Goal: Task Accomplishment & Management: Use online tool/utility

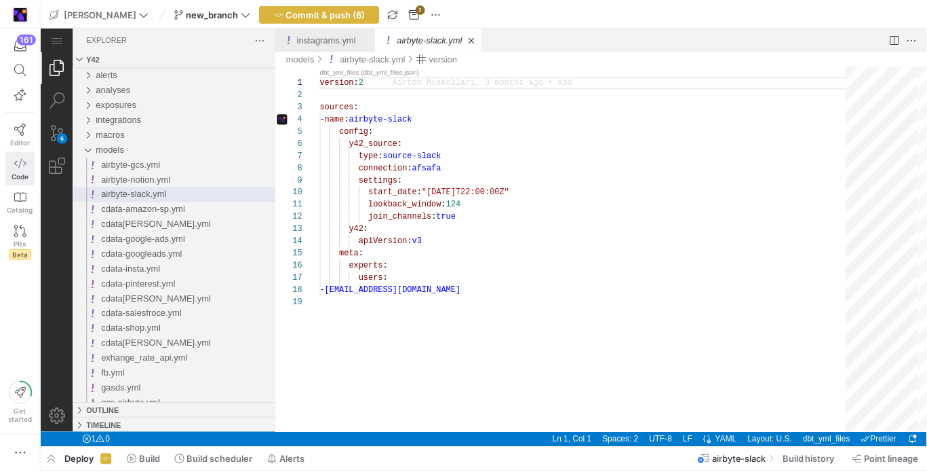
scroll to position [122, 0]
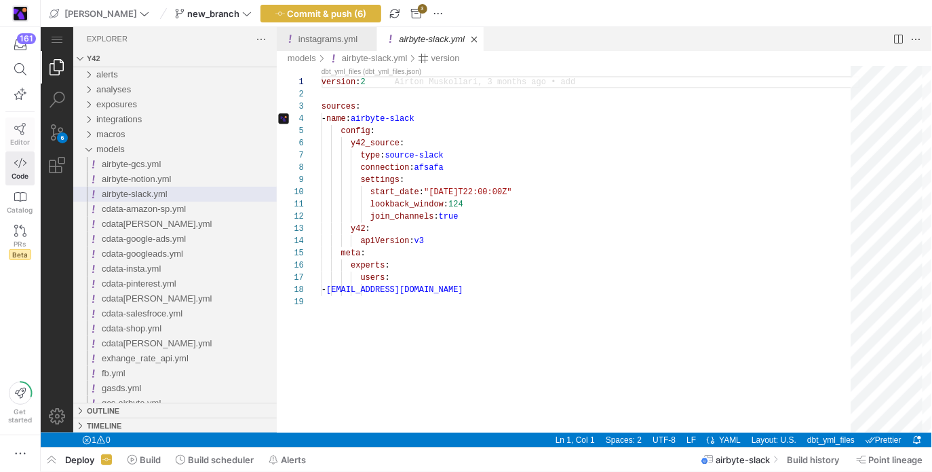
click at [20, 123] on icon at bounding box center [20, 129] width 12 height 12
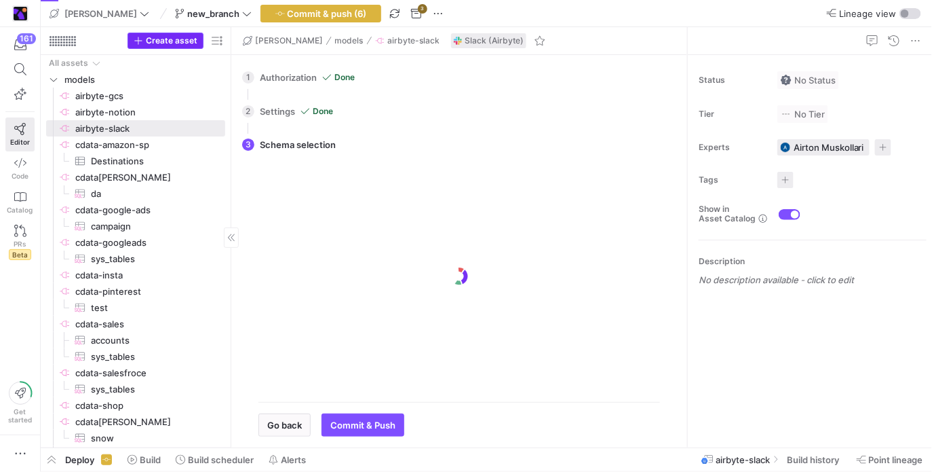
click at [153, 45] on span "Create asset" at bounding box center [172, 40] width 52 height 9
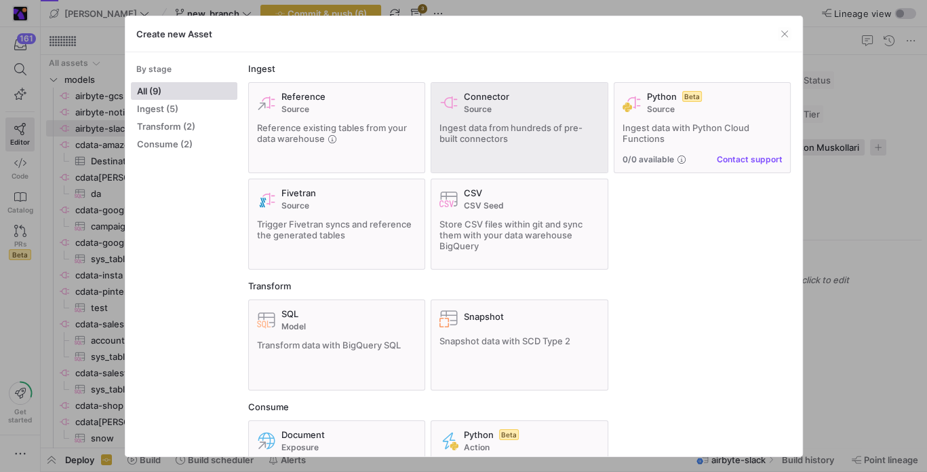
click at [488, 115] on div "Connector Source Ingest data from hundreds of pre-built connectors" at bounding box center [520, 127] width 160 height 73
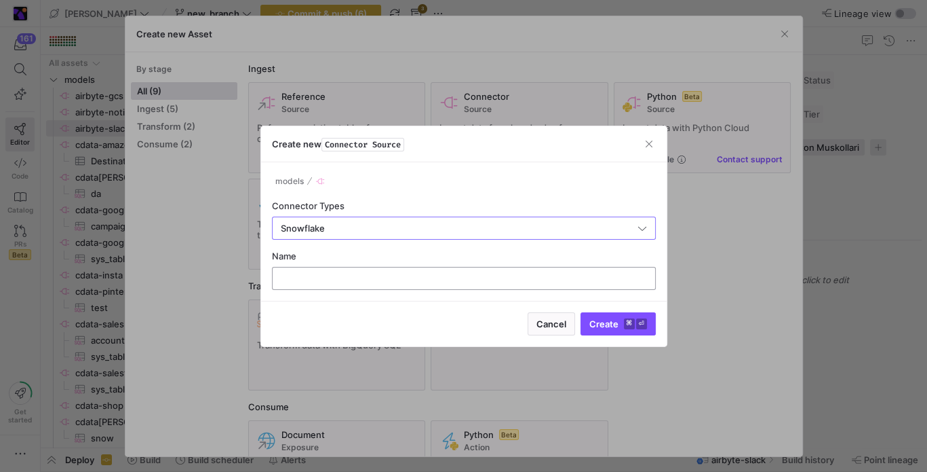
type input "Snowflake"
click at [412, 284] on div at bounding box center [464, 278] width 361 height 22
type input "cdata-s"
click at [581, 312] on button "Create ⌘ ⏎" at bounding box center [618, 323] width 75 height 23
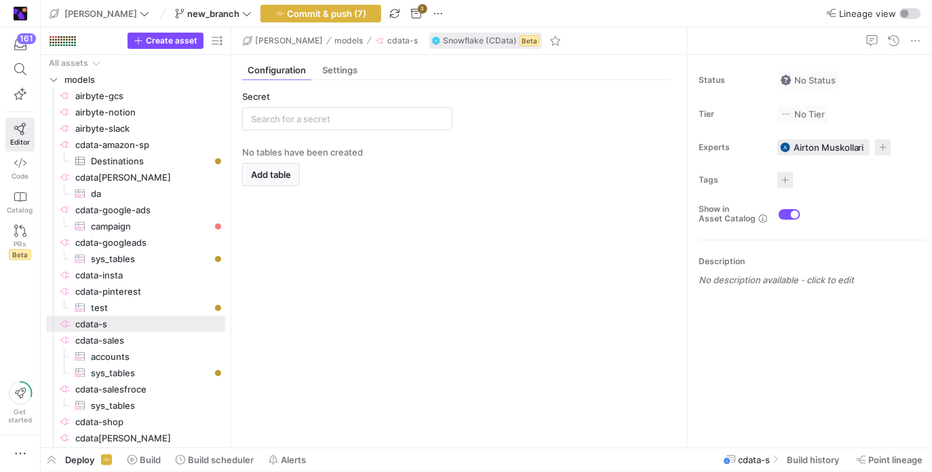
click at [362, 132] on y42-source-config-entity-configuration-tables-view "Secret No tables have been created Add table" at bounding box center [456, 263] width 429 height 345
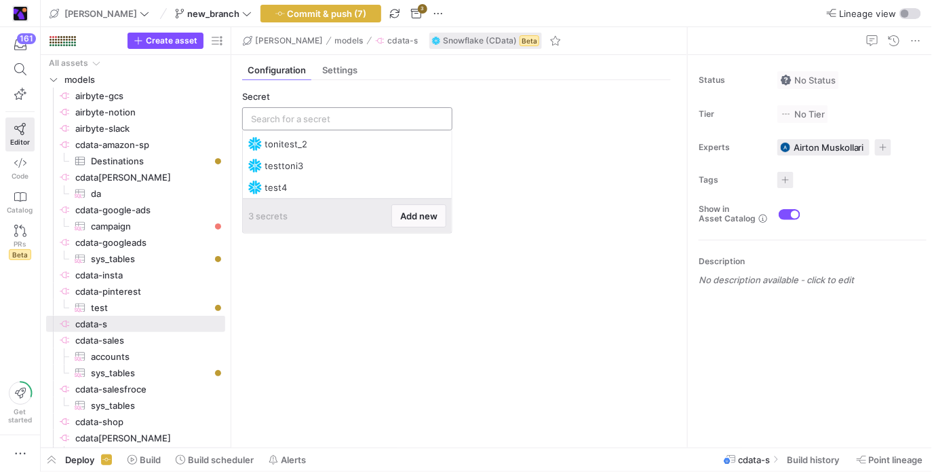
click at [368, 122] on input "text" at bounding box center [347, 118] width 193 height 11
click at [419, 216] on span "Add new" at bounding box center [418, 215] width 37 height 11
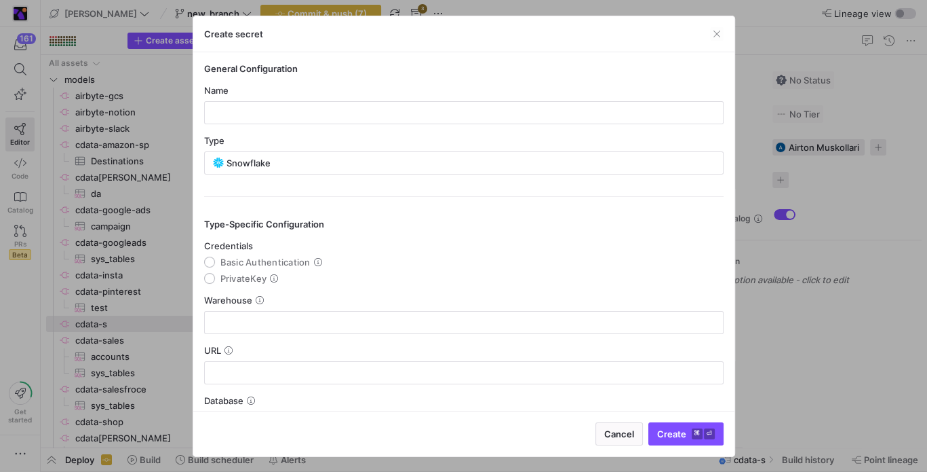
click at [229, 275] on span "PrivateKey" at bounding box center [243, 278] width 47 height 11
click at [215, 275] on input "PrivateKey" at bounding box center [209, 278] width 11 height 11
radio input "true"
click at [258, 252] on mat-radio-group "Credentials Basic Authentication PrivateKey" at bounding box center [464, 261] width 520 height 43
click at [255, 259] on span "Basic Authentication" at bounding box center [265, 261] width 90 height 11
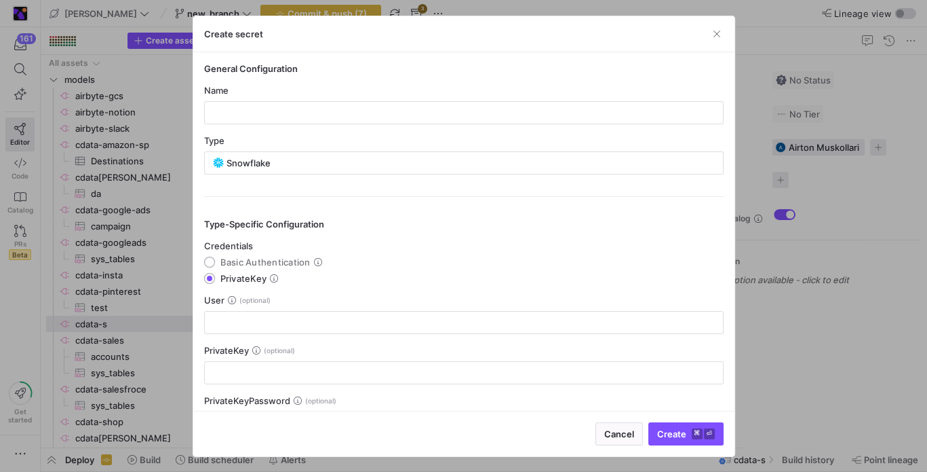
click at [215, 259] on input "Basic Authentication" at bounding box center [209, 261] width 11 height 11
radio input "true"
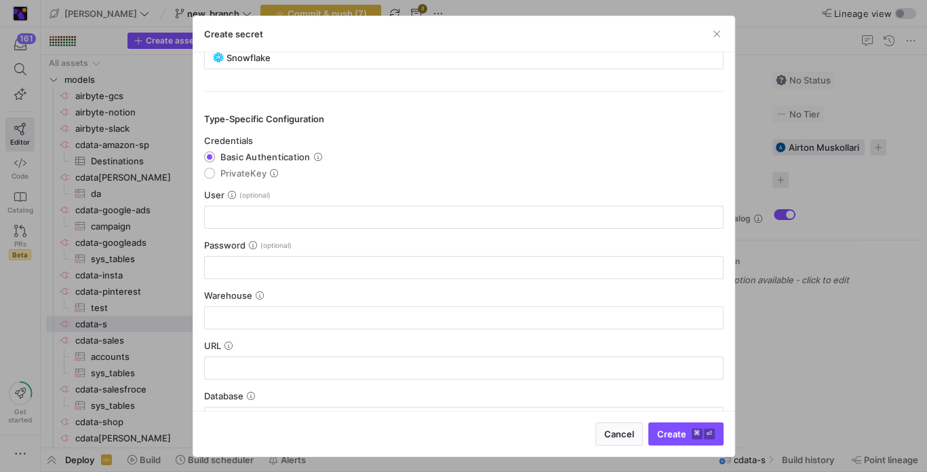
scroll to position [108, 0]
click at [252, 172] on span "PrivateKey" at bounding box center [243, 170] width 47 height 11
click at [215, 172] on input "PrivateKey" at bounding box center [209, 170] width 11 height 11
radio input "true"
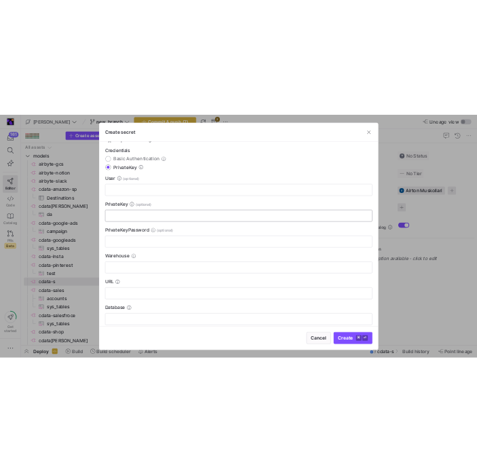
scroll to position [194, 0]
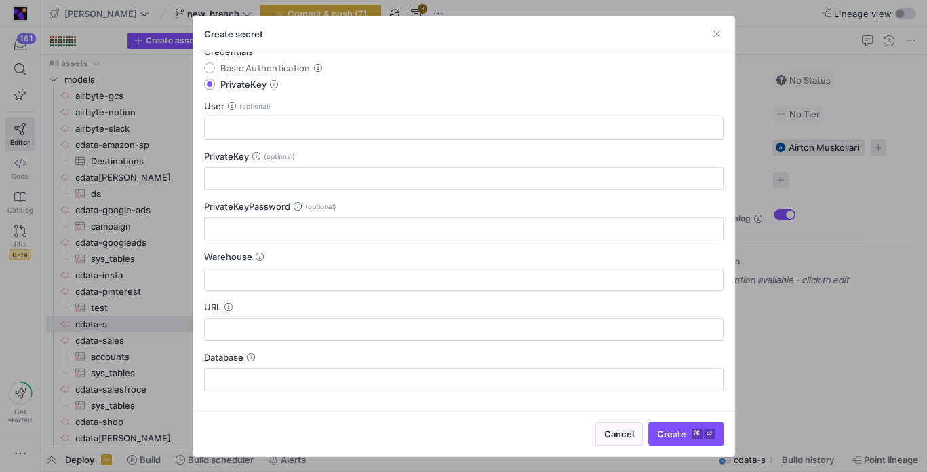
click at [750, 271] on div at bounding box center [463, 236] width 927 height 472
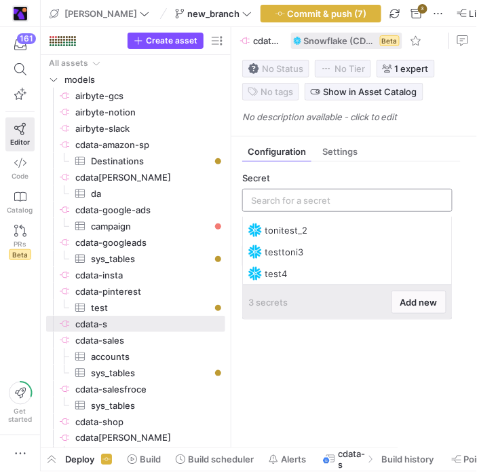
click at [374, 206] on input "text" at bounding box center [347, 200] width 193 height 11
click at [421, 307] on span at bounding box center [419, 302] width 54 height 22
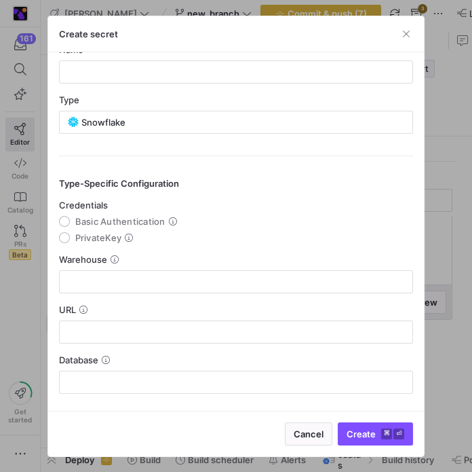
scroll to position [44, 0]
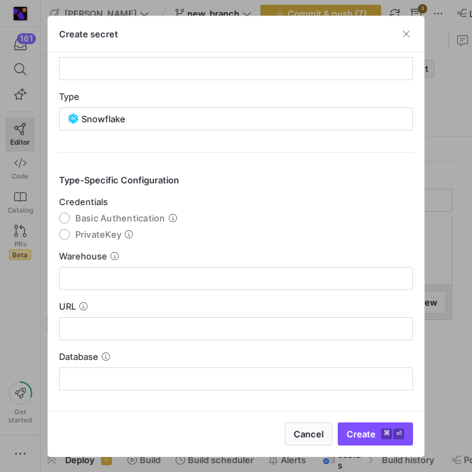
click at [119, 252] on div "Warehouse" at bounding box center [236, 255] width 355 height 11
click at [103, 225] on mat-radio-group "Credentials Basic Authentication PrivateKey" at bounding box center [236, 217] width 355 height 43
click at [102, 225] on mat-radio-group "Credentials Basic Authentication PrivateKey" at bounding box center [236, 217] width 355 height 43
click at [106, 242] on y42-json-schema-form-fields "Credentials Basic Authentication PrivateKey Warehouse URL Database" at bounding box center [236, 293] width 355 height 194
click at [103, 237] on span "PrivateKey" at bounding box center [98, 234] width 47 height 11
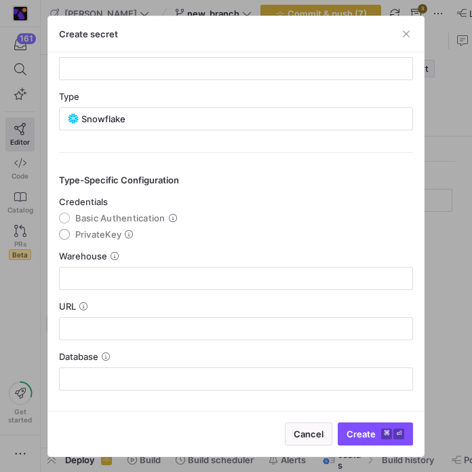
click at [70, 237] on input "PrivateKey" at bounding box center [64, 234] width 11 height 11
radio input "true"
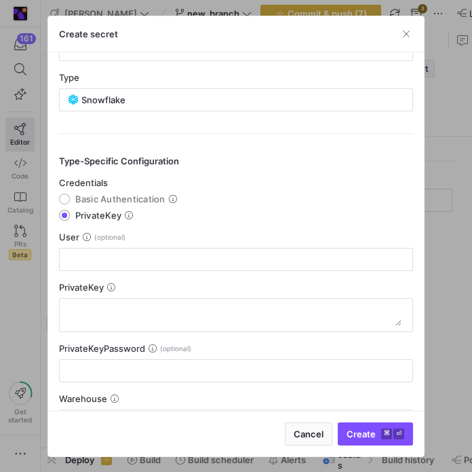
scroll to position [66, 0]
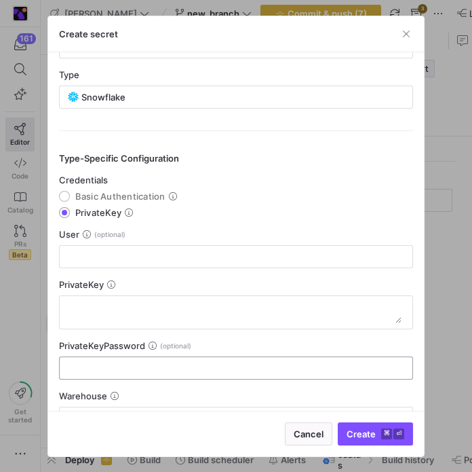
click at [131, 364] on input "text" at bounding box center [237, 367] width 332 height 11
click at [145, 317] on textarea at bounding box center [237, 312] width 332 height 22
type textarea "sadaa"
click at [244, 279] on div "PrivateKey" at bounding box center [236, 284] width 355 height 11
click at [186, 342] on div "PrivateKeyPassword" at bounding box center [236, 345] width 355 height 11
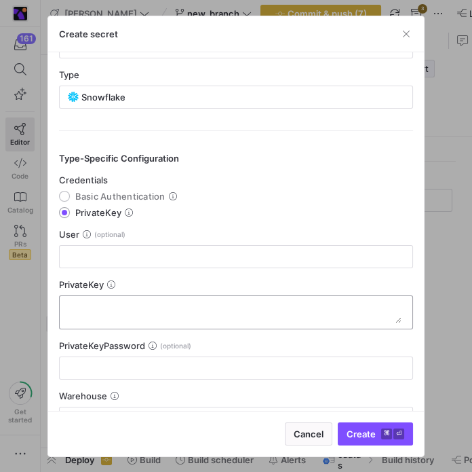
click at [198, 315] on textarea at bounding box center [237, 312] width 332 height 22
type textarea "sfdgfasggdas"
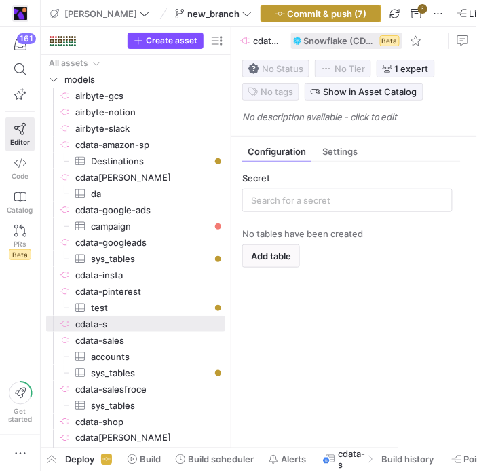
click at [311, 14] on span "Commit & push (7)" at bounding box center [327, 13] width 79 height 11
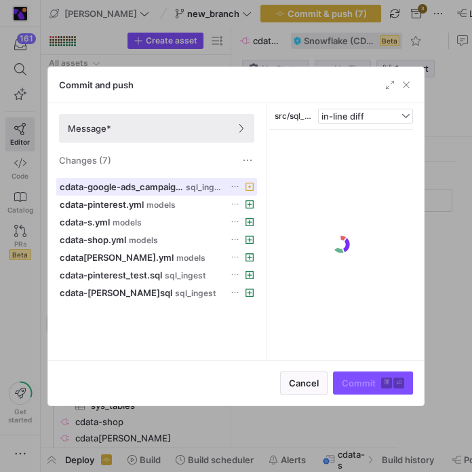
click at [246, 185] on icon at bounding box center [250, 187] width 8 height 8
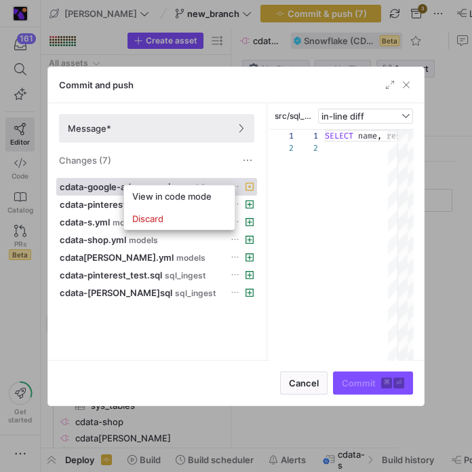
scroll to position [12, 0]
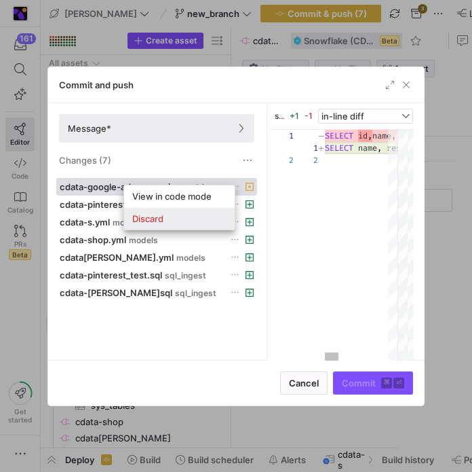
click at [159, 220] on span "Discard" at bounding box center [147, 218] width 31 height 11
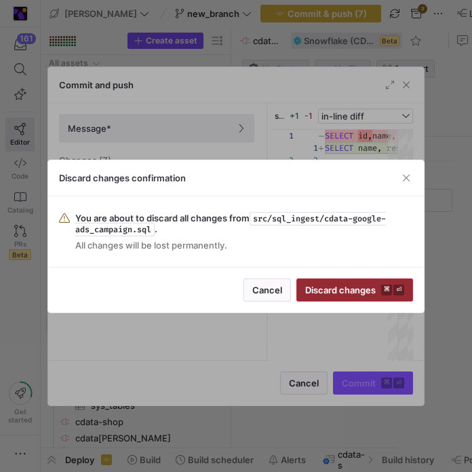
click at [327, 287] on span "Discard changes ⌘ ⏎" at bounding box center [354, 289] width 99 height 11
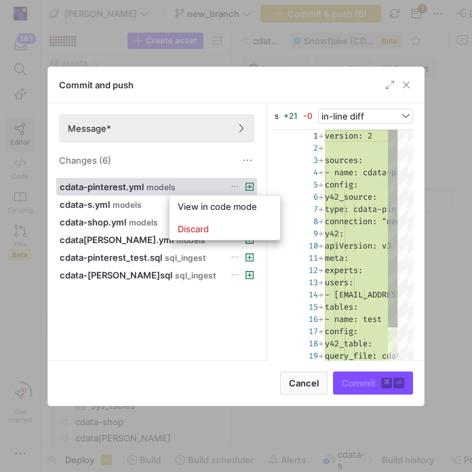
scroll to position [122, 0]
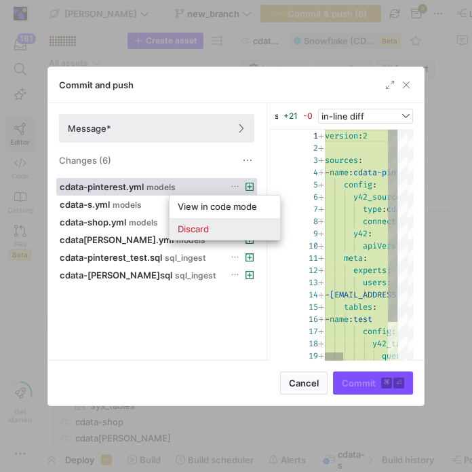
click at [229, 231] on span "Discard" at bounding box center [225, 228] width 94 height 11
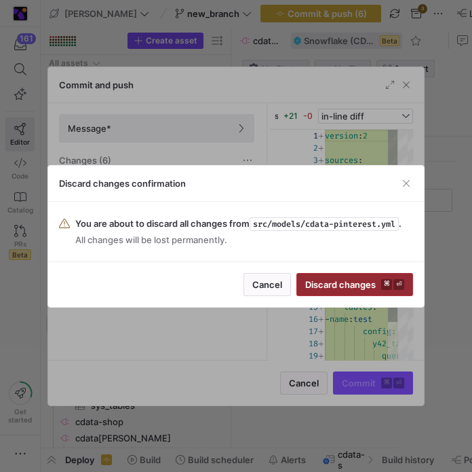
click at [381, 289] on span "submit" at bounding box center [354, 284] width 115 height 22
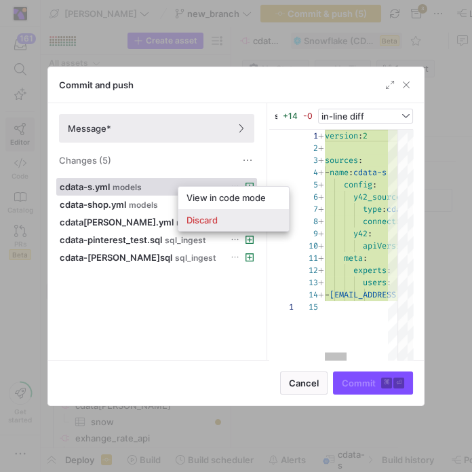
click at [225, 219] on span "Discard" at bounding box center [234, 219] width 94 height 11
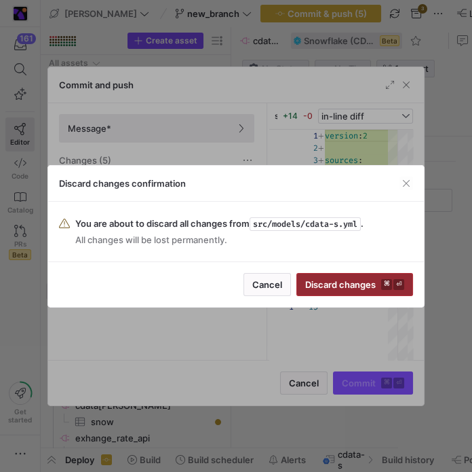
click at [328, 274] on span "submit" at bounding box center [354, 284] width 115 height 22
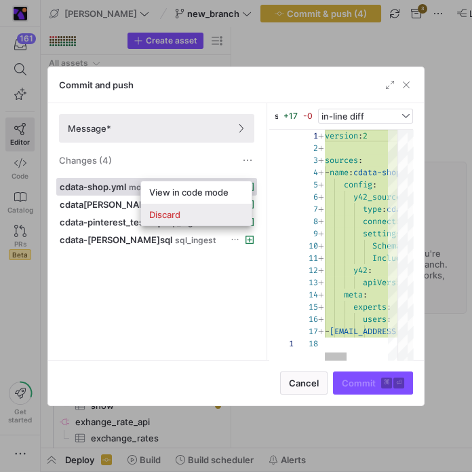
click at [222, 213] on span "Discard" at bounding box center [196, 214] width 94 height 11
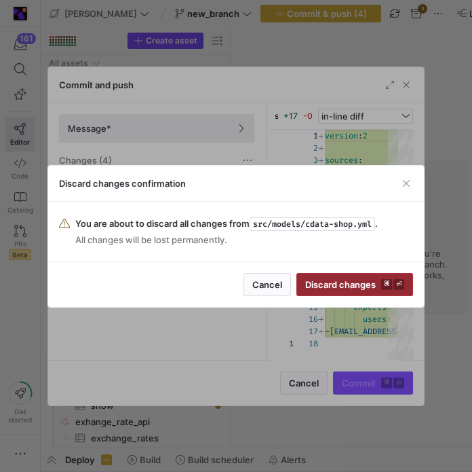
click at [355, 279] on span "Discard changes ⌘ ⏎" at bounding box center [354, 284] width 99 height 11
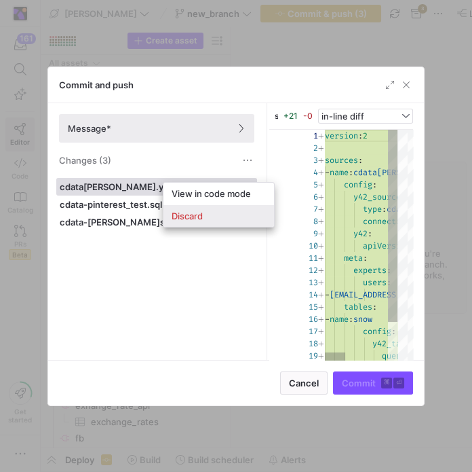
click at [231, 218] on span "Discard" at bounding box center [219, 215] width 94 height 11
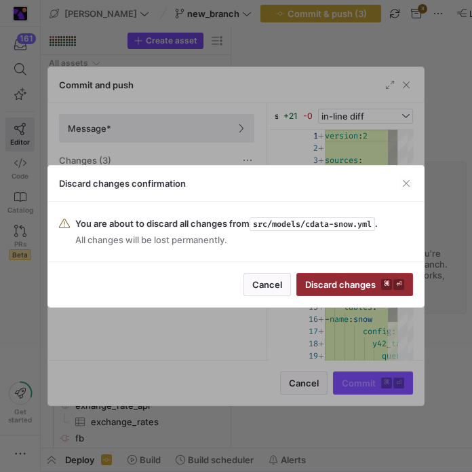
click at [324, 276] on span "submit" at bounding box center [354, 284] width 115 height 22
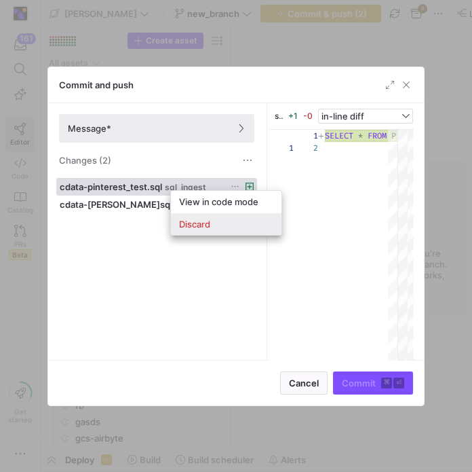
scroll to position [12, 0]
click at [248, 229] on span "Discard" at bounding box center [226, 223] width 94 height 11
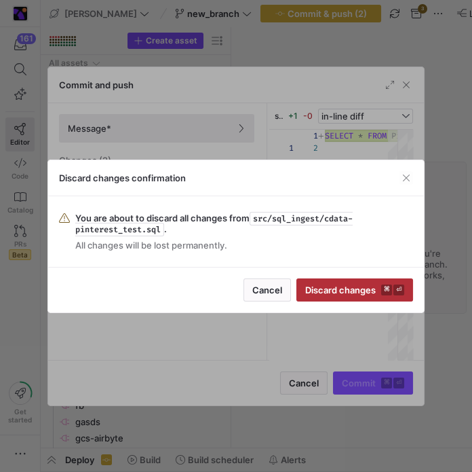
click at [315, 277] on div "Cancel Discard changes ⌘ ⏎" at bounding box center [236, 289] width 377 height 45
click at [317, 282] on span "submit" at bounding box center [354, 290] width 115 height 22
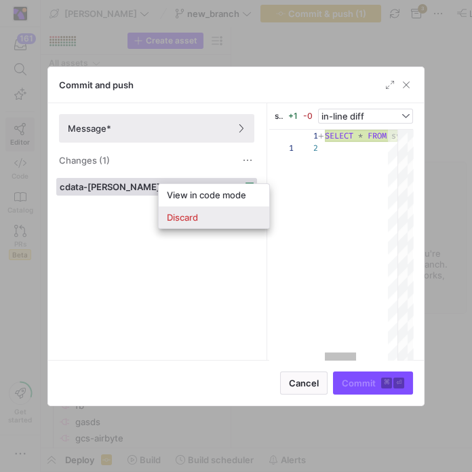
click at [187, 212] on span "Discard" at bounding box center [182, 217] width 31 height 11
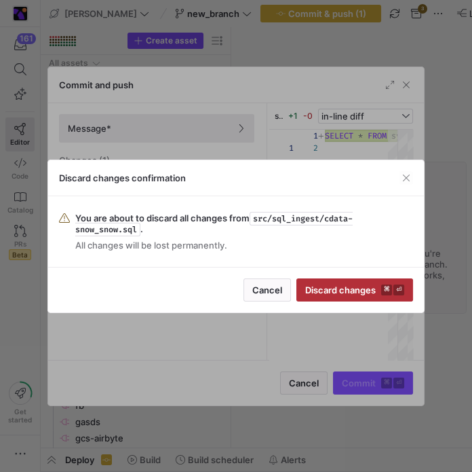
click at [299, 275] on div "Cancel Discard changes ⌘ ⏎" at bounding box center [236, 289] width 377 height 45
click at [326, 288] on span "Discard changes ⌘ ⏎" at bounding box center [354, 289] width 99 height 11
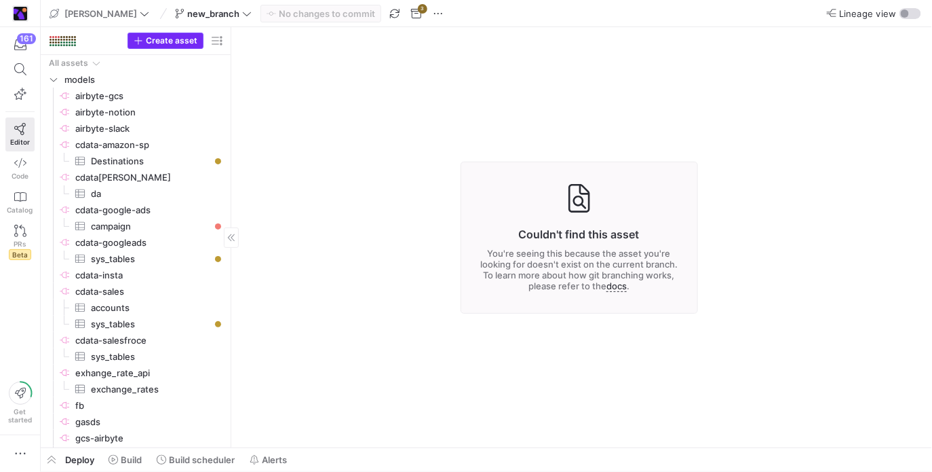
click at [155, 39] on span "Create asset" at bounding box center [172, 40] width 52 height 9
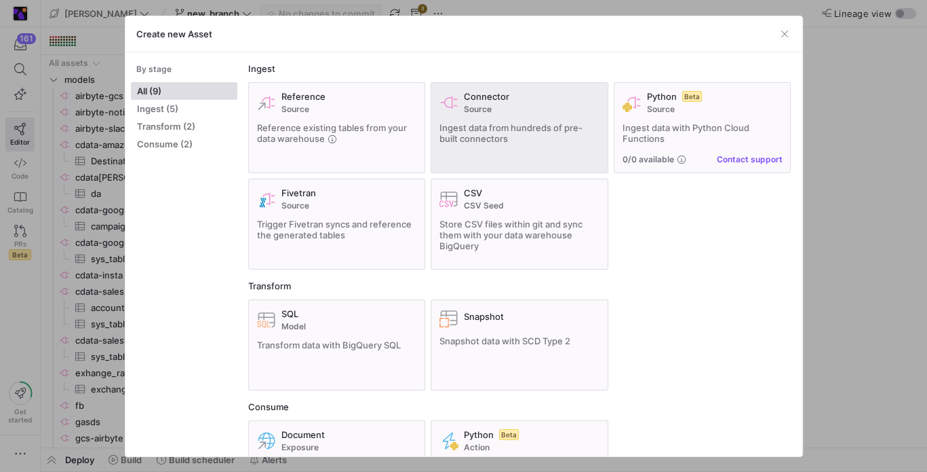
click at [476, 118] on div "Connector Source Ingest data from hundreds of pre-built connectors" at bounding box center [520, 127] width 160 height 73
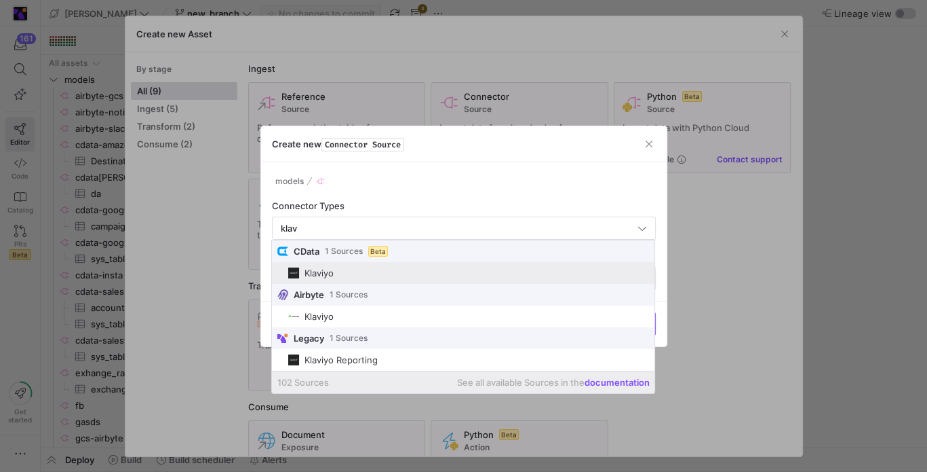
click at [366, 278] on mat-option "Klaviyo" at bounding box center [463, 273] width 383 height 22
type input "Klaviyo"
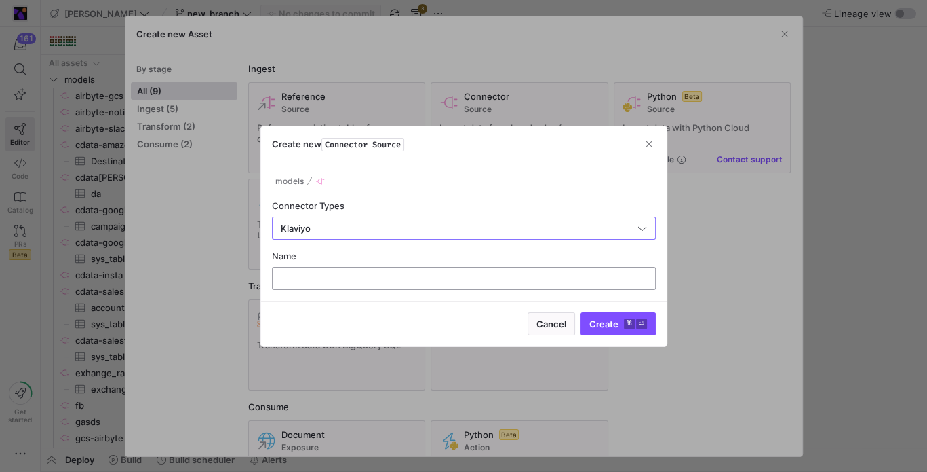
click at [368, 288] on div at bounding box center [464, 278] width 361 height 22
type input "cdata-kl"
click at [476, 312] on button "Create ⌘ ⏎" at bounding box center [618, 323] width 75 height 23
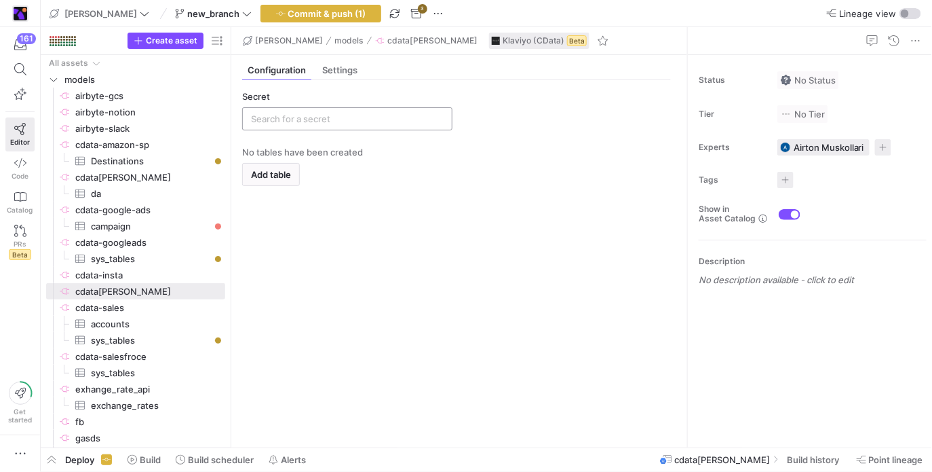
click at [392, 121] on input "text" at bounding box center [347, 118] width 193 height 11
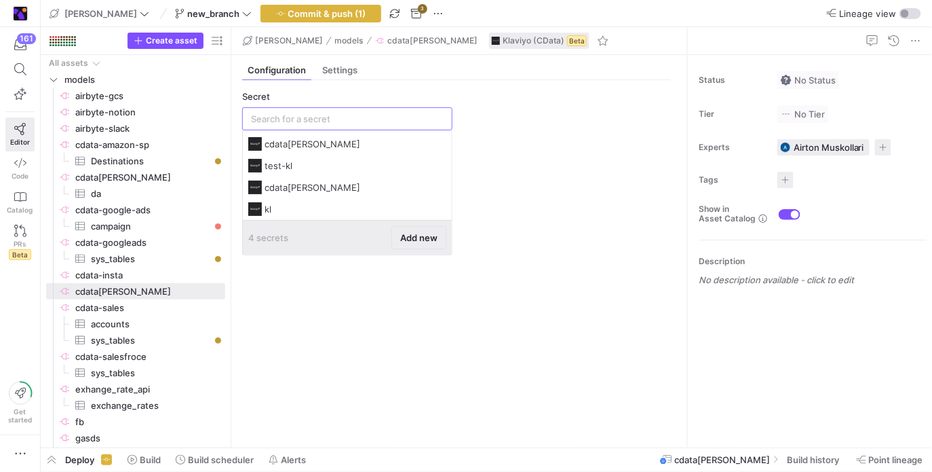
click at [429, 245] on span at bounding box center [419, 238] width 54 height 22
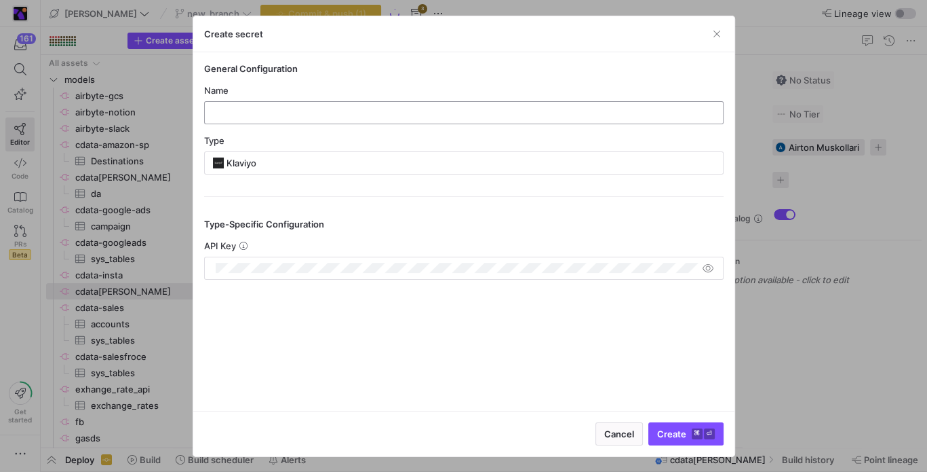
click at [286, 111] on input "text" at bounding box center [464, 112] width 497 height 11
click at [296, 246] on div "API Key" at bounding box center [464, 245] width 520 height 11
click at [295, 260] on div at bounding box center [457, 268] width 483 height 22
click at [476, 274] on div at bounding box center [457, 268] width 483 height 22
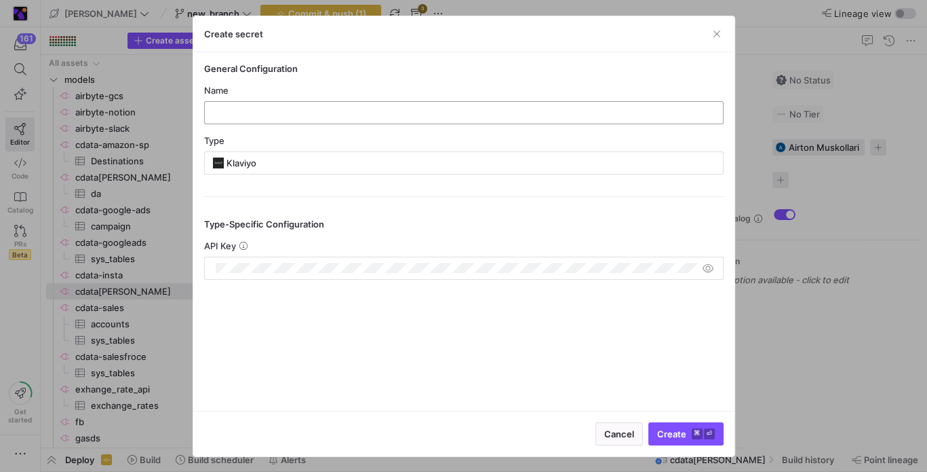
click at [345, 102] on div at bounding box center [464, 113] width 497 height 22
type input "toni_klaviyo"
click at [476, 422] on button "Create ⌘ ⏎" at bounding box center [686, 433] width 75 height 23
type input "toni_klaviyo"
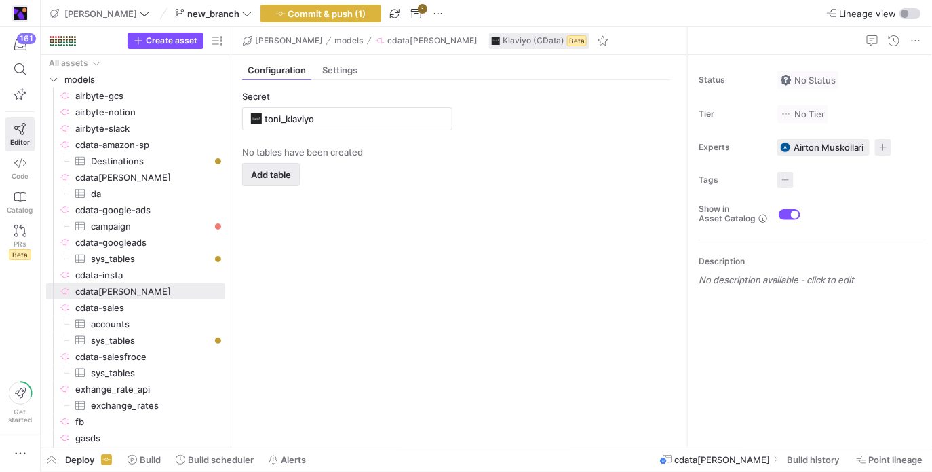
click at [266, 174] on span "Add table" at bounding box center [271, 174] width 40 height 11
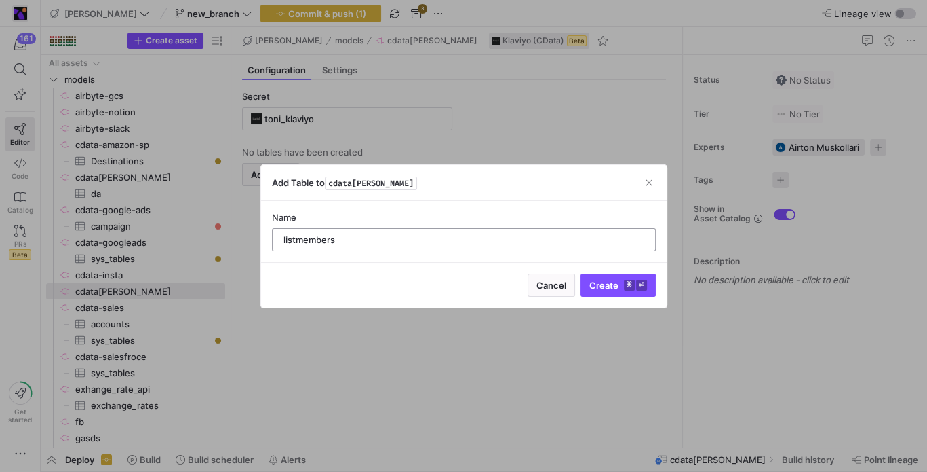
type input "listmembers"
click at [476, 273] on button "Create ⌘ ⏎" at bounding box center [618, 284] width 75 height 23
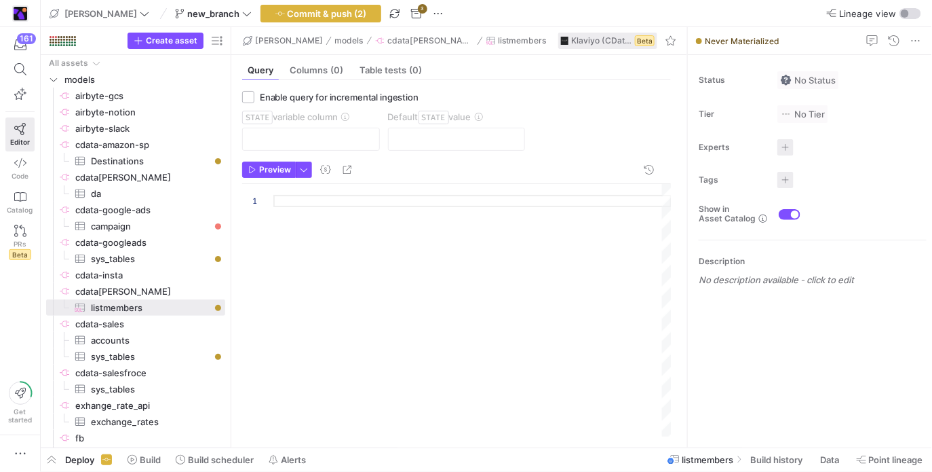
click at [341, 208] on div at bounding box center [472, 310] width 398 height 252
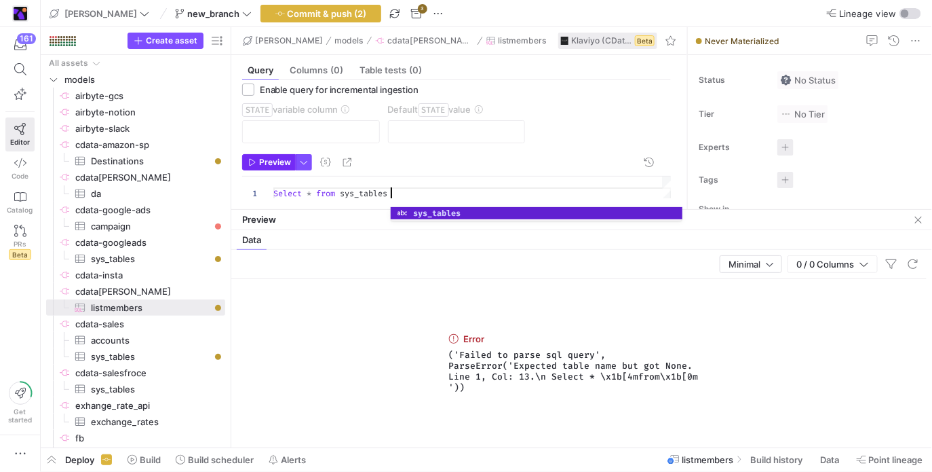
scroll to position [8, 0]
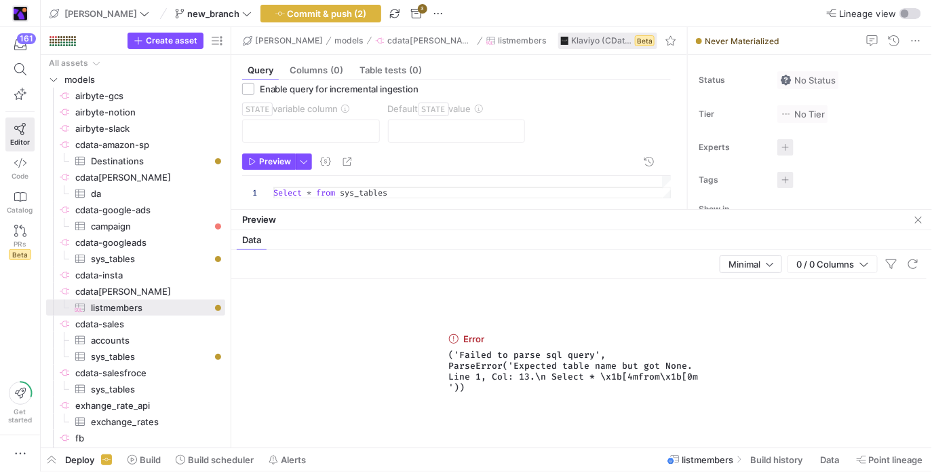
click at [436, 152] on y42-source-table-entity-configuration "Enable query for incremental ingestion STATE variable column Default STATE value" at bounding box center [456, 118] width 429 height 71
click at [356, 189] on div "Select * from sys_tables" at bounding box center [472, 187] width 398 height 23
click at [269, 163] on span "Preview" at bounding box center [275, 161] width 32 height 9
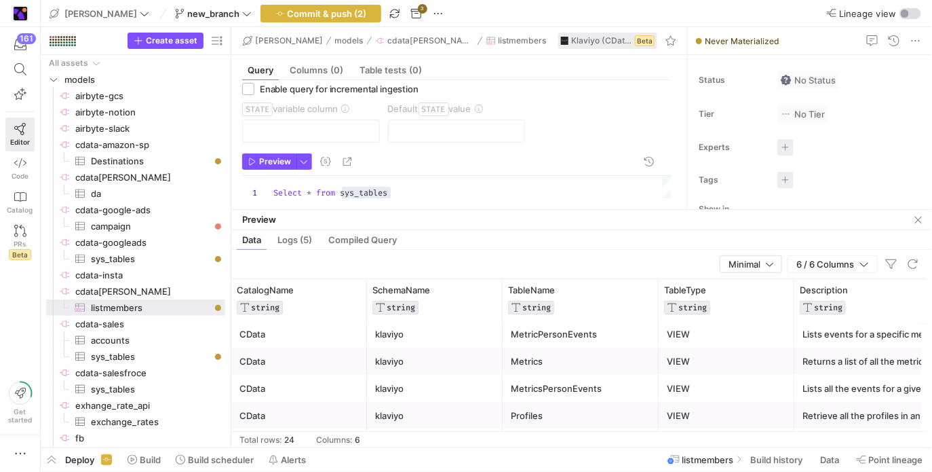
scroll to position [390, 0]
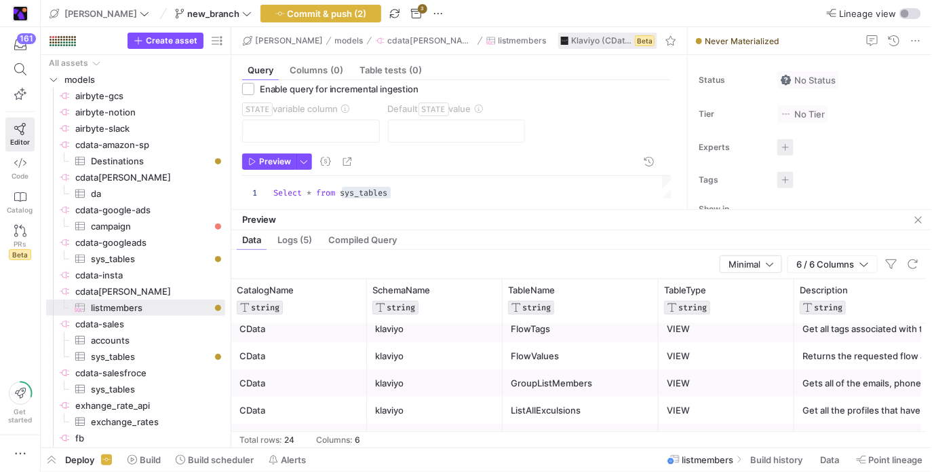
click at [476, 387] on div "GroupListMembers" at bounding box center [581, 383] width 140 height 26
click at [370, 191] on div "Select * from sys_tables" at bounding box center [472, 187] width 398 height 23
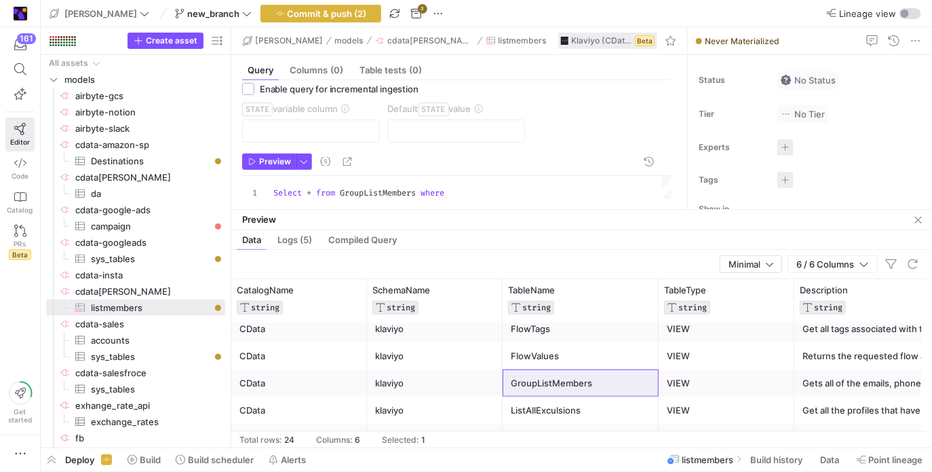
click at [288, 187] on div "Select * from GroupListMembers where list" at bounding box center [472, 193] width 398 height 35
drag, startPoint x: 288, startPoint y: 187, endPoint x: 351, endPoint y: 191, distance: 64.0
click at [351, 191] on div "Select * from GroupListMembers where list" at bounding box center [472, 193] width 398 height 35
click at [287, 159] on span "Preview" at bounding box center [275, 161] width 32 height 9
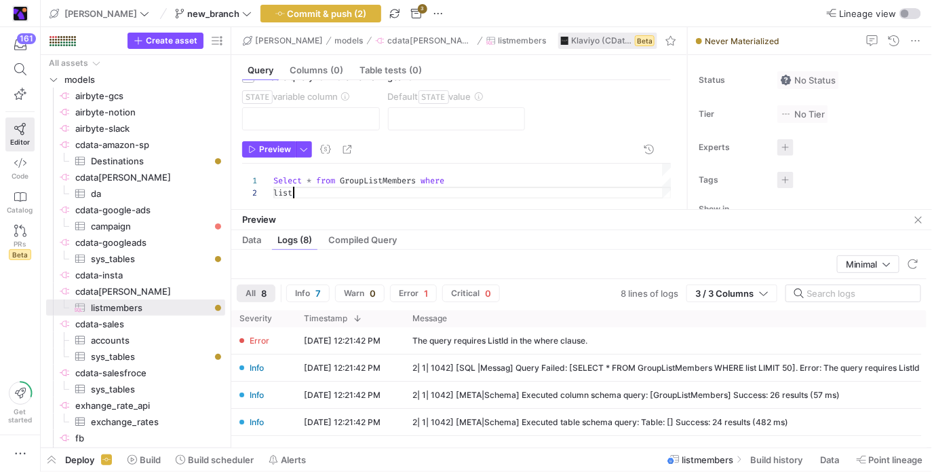
click at [299, 195] on div "Select * from GroupListMembers where list" at bounding box center [472, 181] width 398 height 35
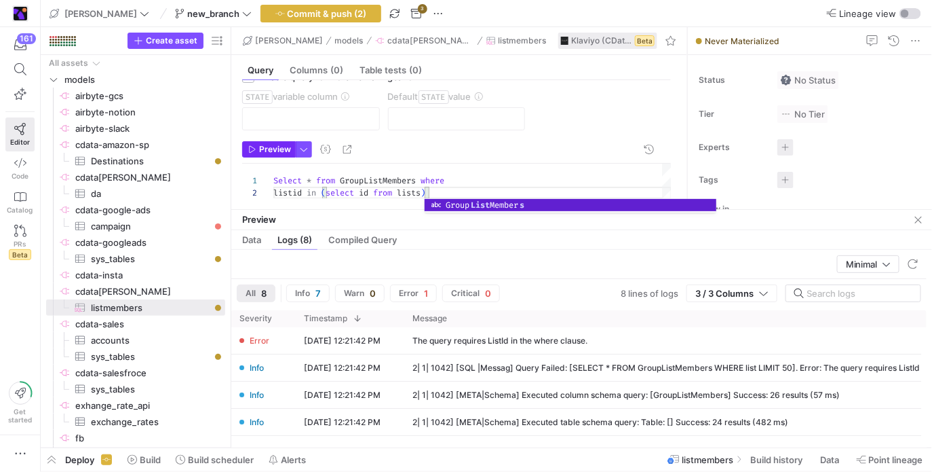
click at [271, 147] on span "Preview" at bounding box center [275, 149] width 32 height 9
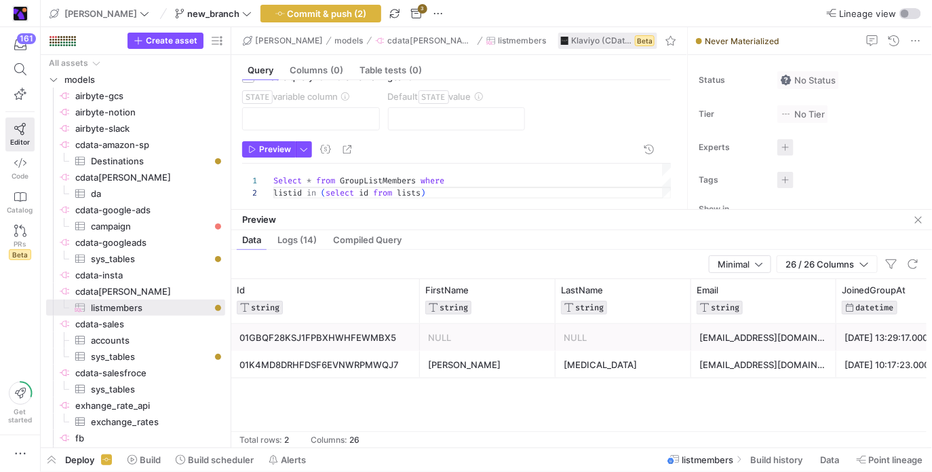
drag, startPoint x: 463, startPoint y: 410, endPoint x: 816, endPoint y: 365, distance: 356.3
click at [476, 367] on div "01GBQF28KSJ1FPBXHWHFEWMBX5 NULL NULL airton.muskollari@y42.com 2022-08-30 13:29…" at bounding box center [578, 385] width 695 height 123
click at [476, 360] on div "tonitestim@gmail.com" at bounding box center [763, 364] width 129 height 26
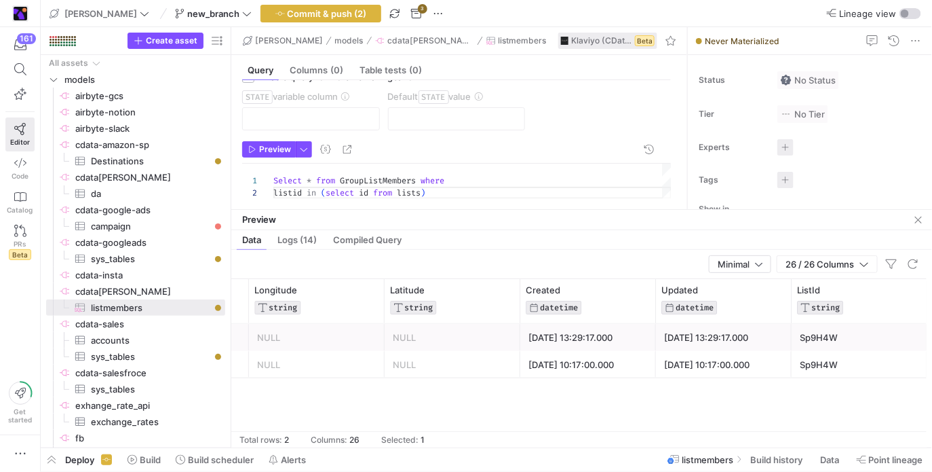
click at [476, 369] on div "Sp9H4W" at bounding box center [859, 364] width 119 height 26
click at [476, 212] on div "Preview" at bounding box center [581, 220] width 701 height 20
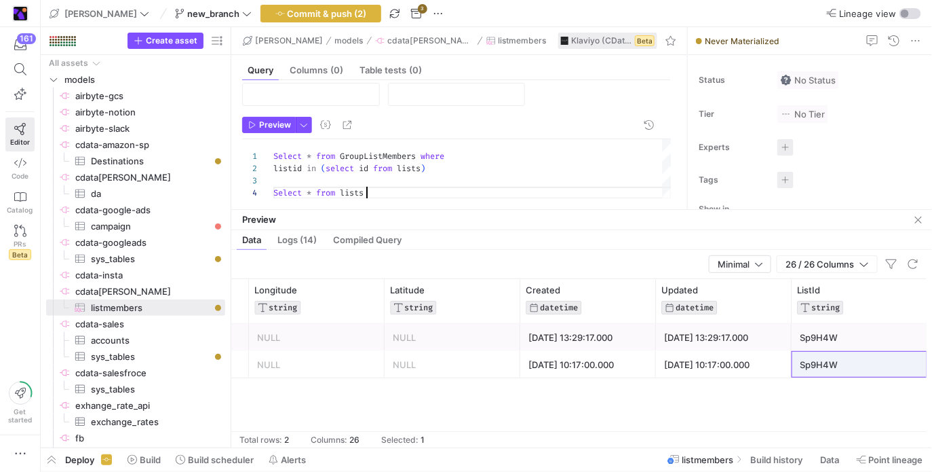
click at [363, 195] on div "listid in ( select id from lists ) Select * from lists Select * from GroupListM…" at bounding box center [472, 169] width 398 height 60
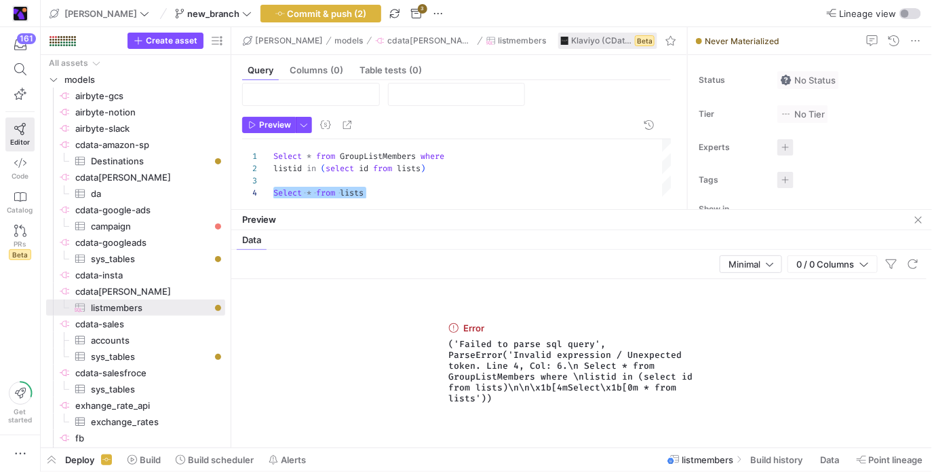
click at [363, 195] on div "listid in ( select id from lists ) Select * from lists Select * from GroupListM…" at bounding box center [472, 169] width 398 height 60
click at [387, 180] on div "listid in ( select id from lists ) Select * from lists Select * from GroupListM…" at bounding box center [472, 169] width 398 height 60
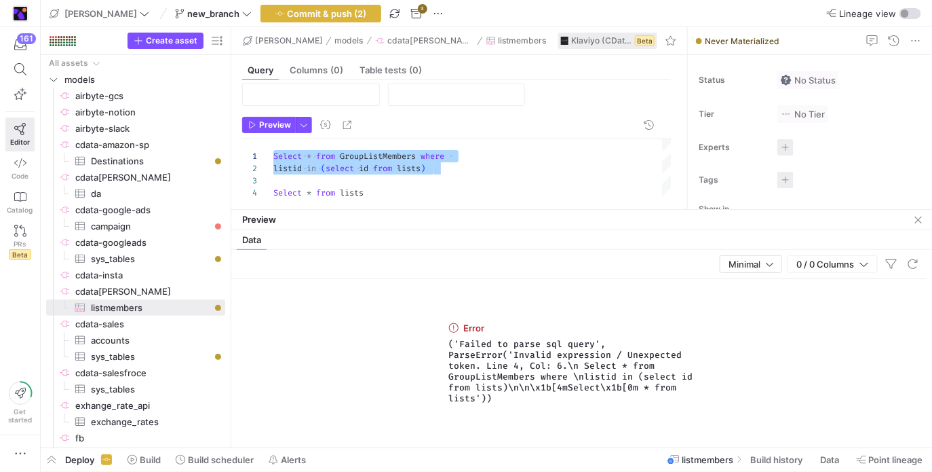
drag, startPoint x: 387, startPoint y: 180, endPoint x: 265, endPoint y: 159, distance: 123.3
click at [273, 159] on div "listid in ( select id from lists ) Select * from lists Select * from GroupListM…" at bounding box center [472, 169] width 398 height 60
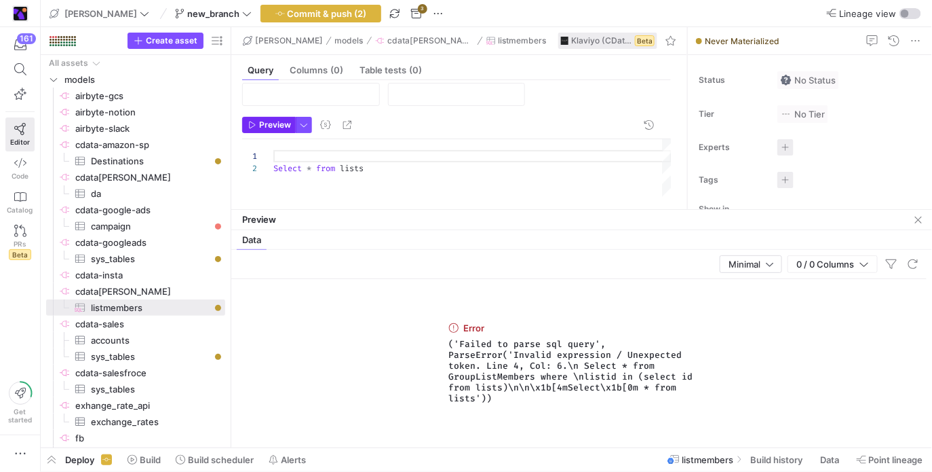
click at [269, 118] on span "button" at bounding box center [269, 124] width 52 height 15
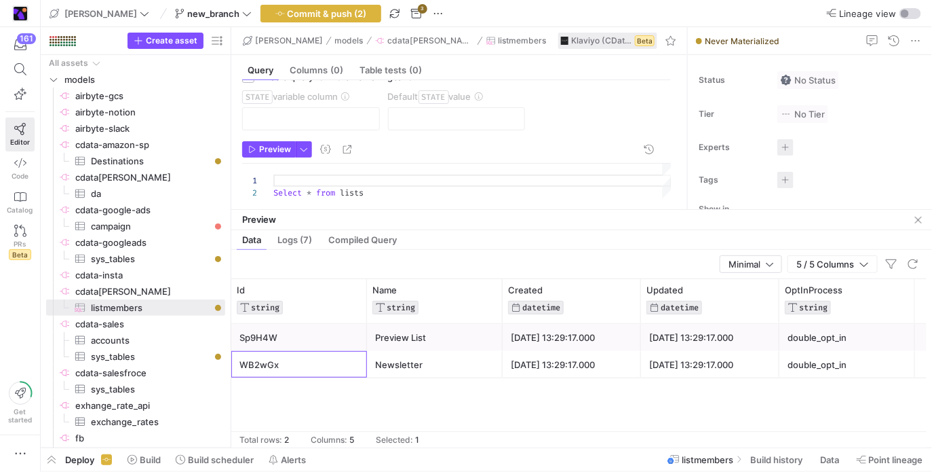
click at [286, 365] on div "WB2wGx" at bounding box center [298, 364] width 119 height 26
drag, startPoint x: 315, startPoint y: 332, endPoint x: 311, endPoint y: 354, distance: 22.0
click at [311, 354] on div "Sp9H4W Preview List 2022-08-30 13:29:17.000 2022-08-30 13:29:17.000 double_opt_…" at bounding box center [578, 351] width 695 height 54
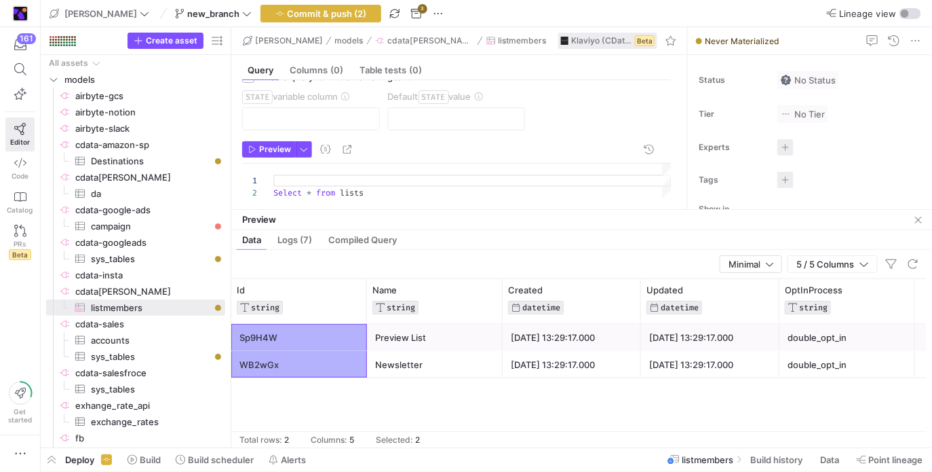
click at [358, 192] on div "Select * from lists" at bounding box center [472, 181] width 398 height 35
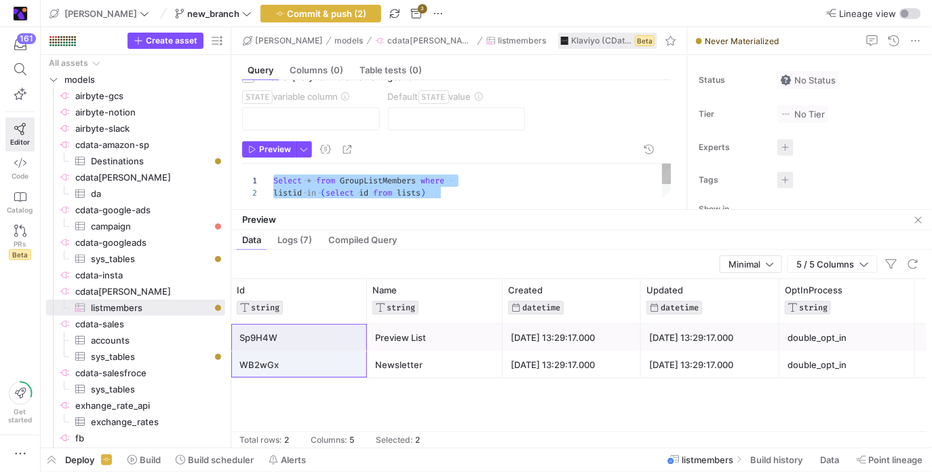
click at [425, 183] on div "Select * from GroupListMembers where listid in ( select id from lists )" at bounding box center [472, 194] width 398 height 60
drag, startPoint x: 438, startPoint y: 191, endPoint x: 282, endPoint y: 187, distance: 155.4
click at [282, 187] on div "Select * from GroupListMembers where listid in ( select id from lists ) Select …" at bounding box center [472, 194] width 398 height 60
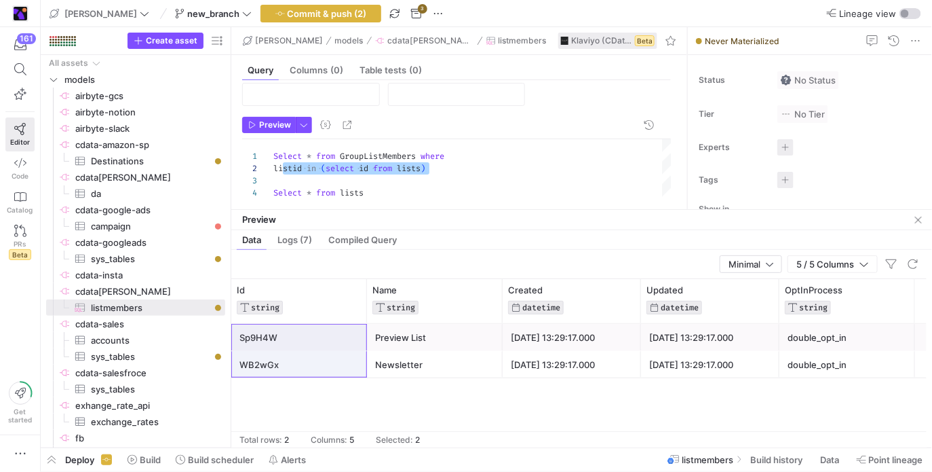
click at [444, 176] on div "Select * from GroupListMembers where listid in ( select id from lists ) Select …" at bounding box center [472, 169] width 398 height 60
drag, startPoint x: 450, startPoint y: 170, endPoint x: 218, endPoint y: 161, distance: 231.5
click at [273, 161] on div "Select * from GroupListMembers where listid in ( select id from lists ) Select …" at bounding box center [472, 169] width 398 height 60
click at [383, 163] on div "Select * from GroupListMembers where listid in ( select id from lists ) Select …" at bounding box center [472, 169] width 398 height 60
click at [426, 166] on div "Select * from GroupListMembers where listid in ( select id from lists ) Select …" at bounding box center [472, 169] width 398 height 60
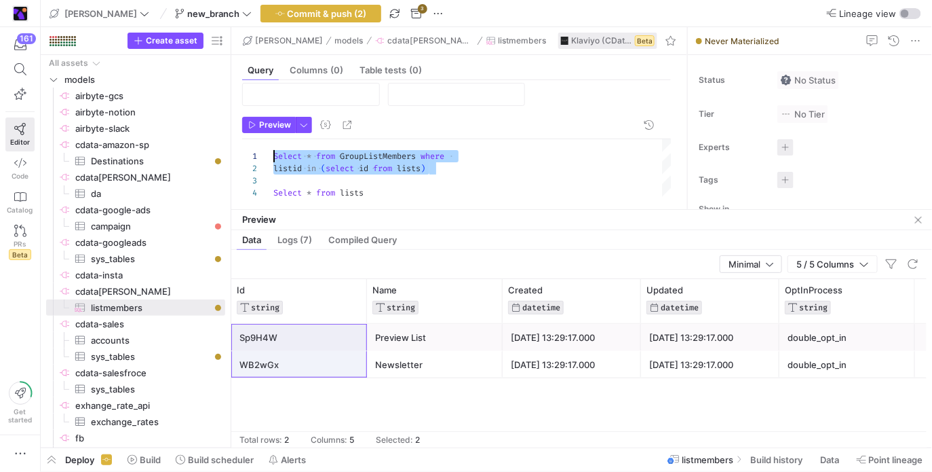
drag, startPoint x: 441, startPoint y: 168, endPoint x: 265, endPoint y: 151, distance: 177.3
click at [273, 151] on div "Select * from GroupListMembers where listid in ( select id from lists ) Select …" at bounding box center [472, 169] width 398 height 60
click at [273, 126] on span "Preview" at bounding box center [275, 124] width 32 height 9
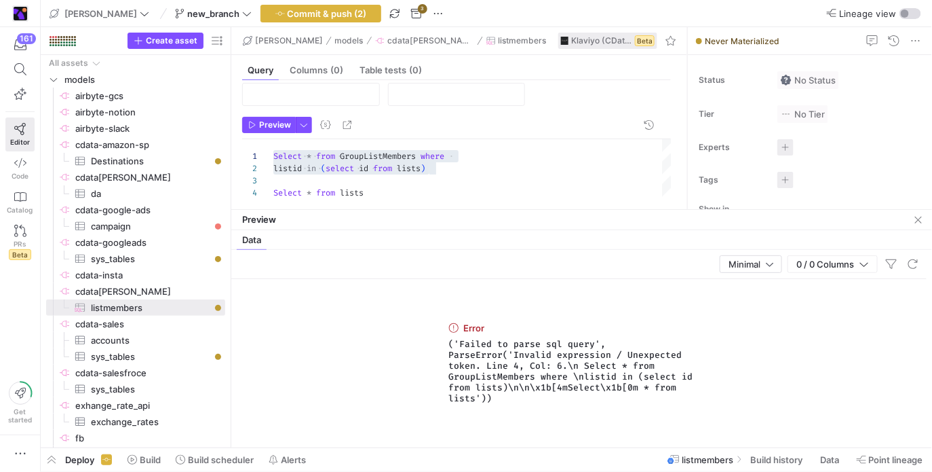
click at [276, 192] on div "Select * from GroupListMembers where listid in ( select id from lists ) Select …" at bounding box center [472, 169] width 398 height 60
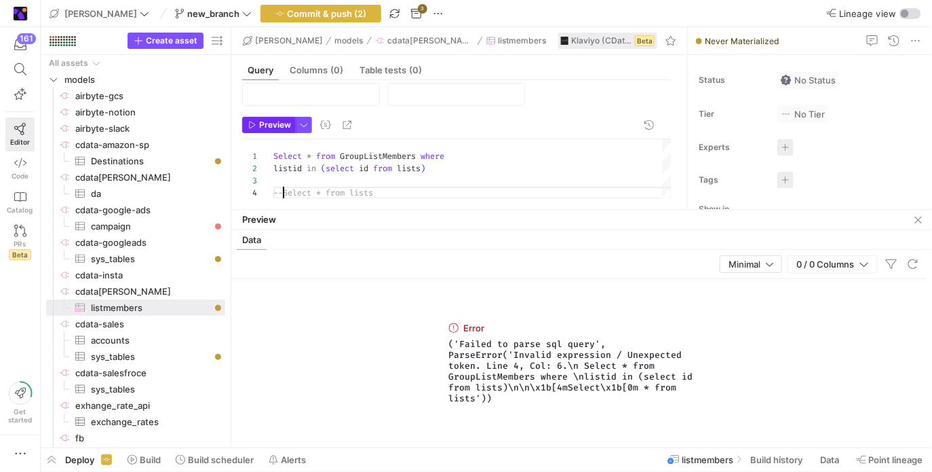
type textarea "Select * from GroupListMembers where listid in (select id from lists) --Select …"
click at [277, 129] on button "Preview" at bounding box center [269, 125] width 54 height 16
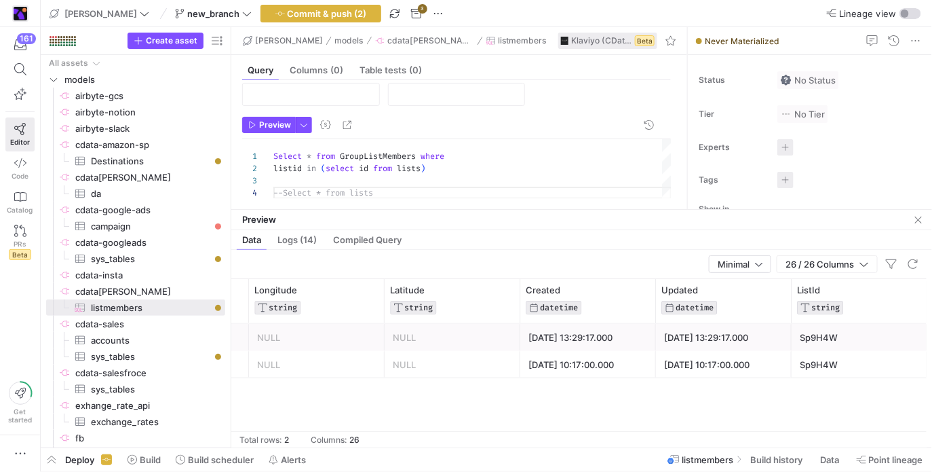
click at [472, 338] on div "NULL" at bounding box center [452, 337] width 119 height 26
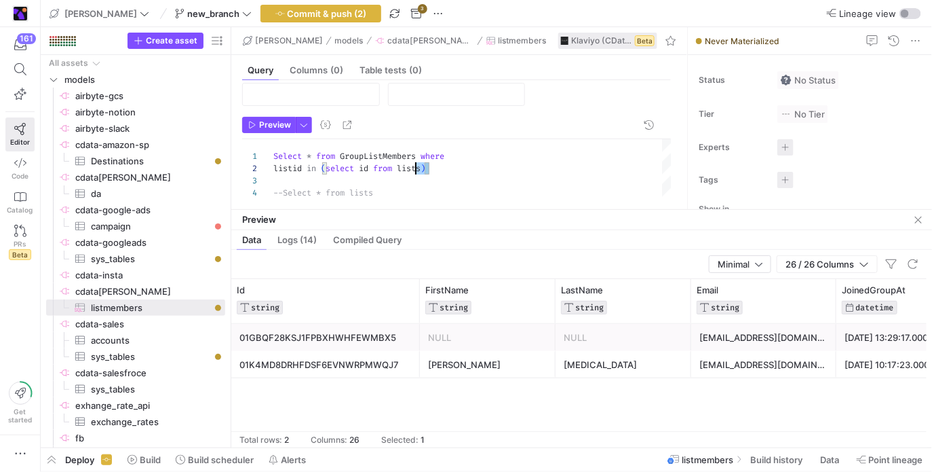
scroll to position [0, 0]
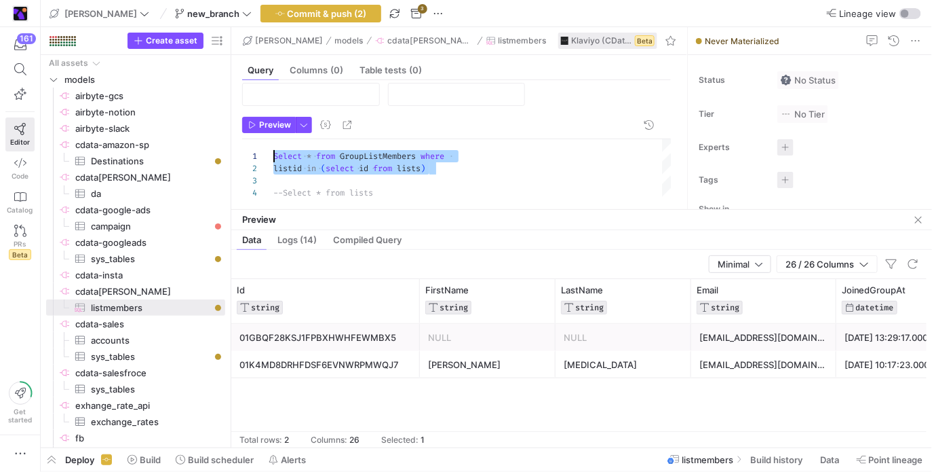
drag, startPoint x: 436, startPoint y: 169, endPoint x: 244, endPoint y: 144, distance: 193.6
click at [273, 144] on div "Select * from GroupListMembers where listid in ( select id from lists ) --Selec…" at bounding box center [472, 169] width 398 height 60
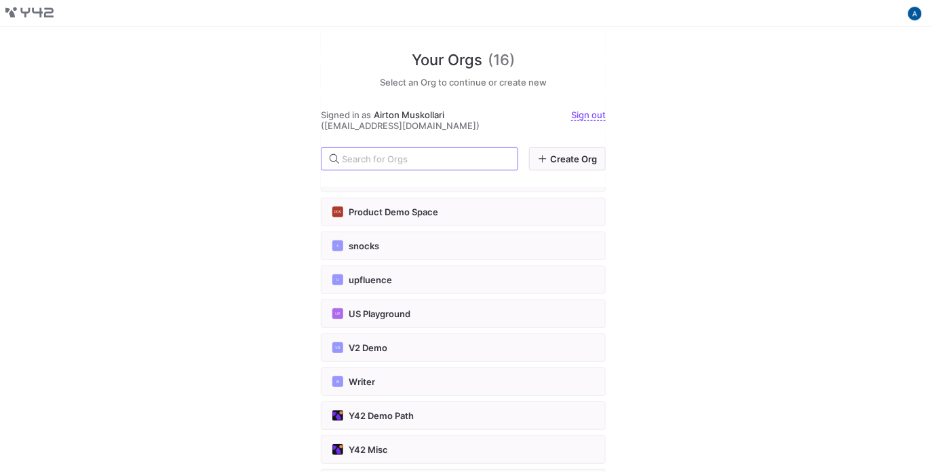
scroll to position [271, 0]
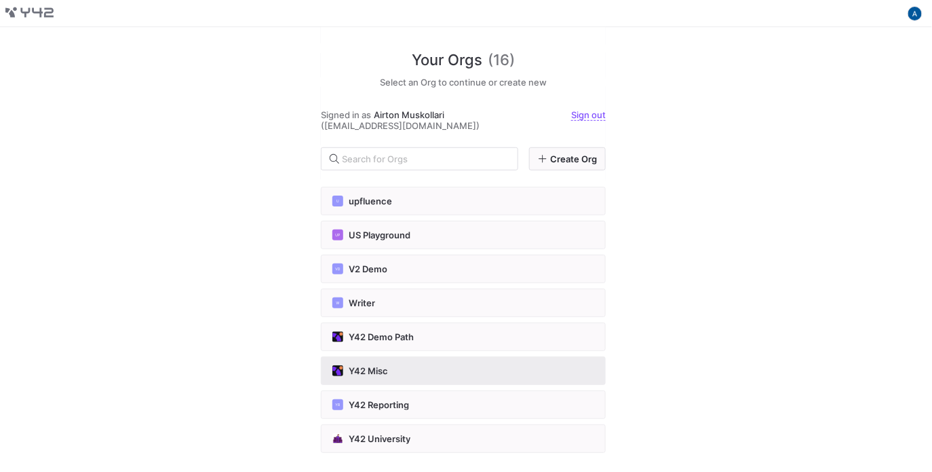
click at [405, 371] on div "Y42 Misc" at bounding box center [463, 370] width 262 height 11
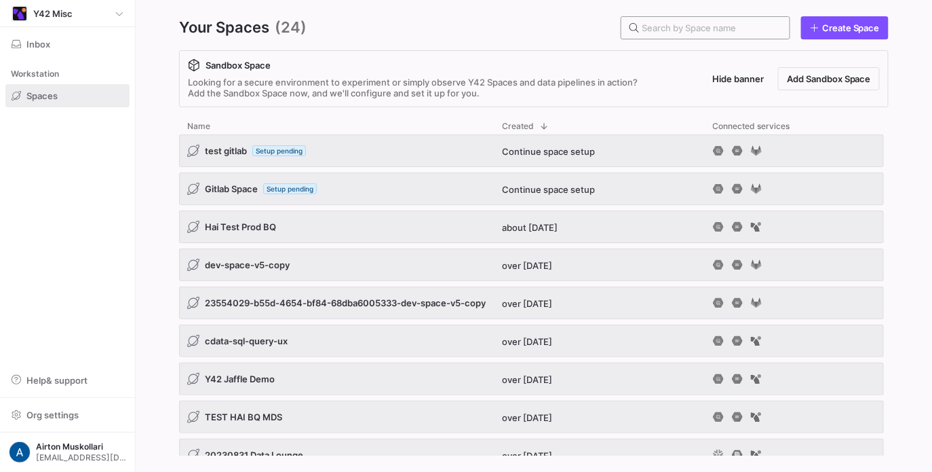
click at [677, 27] on input "text" at bounding box center [710, 27] width 137 height 11
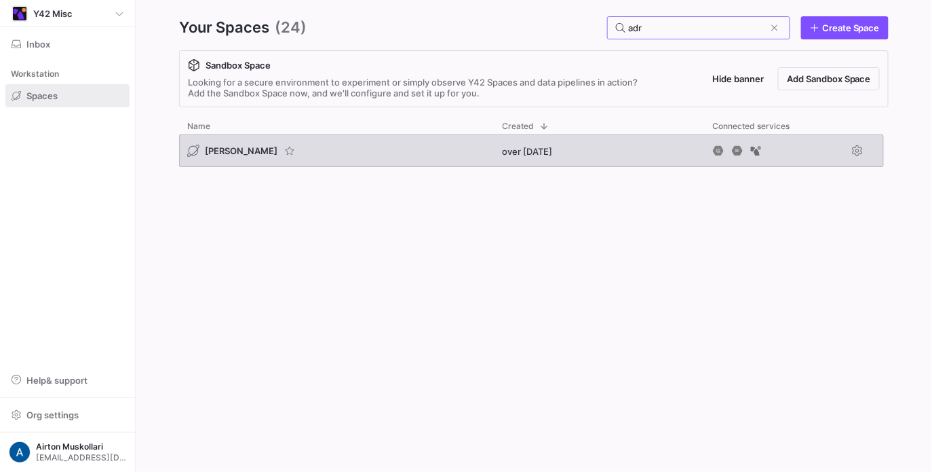
type input "adr"
click at [222, 156] on div "[PERSON_NAME]" at bounding box center [232, 151] width 90 height 12
